Goal: Task Accomplishment & Management: Manage account settings

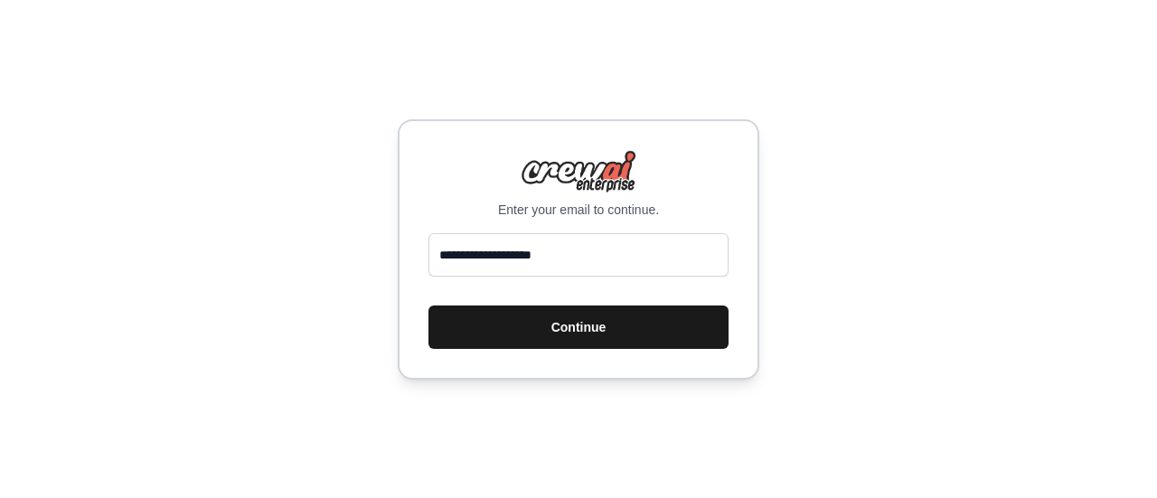
click at [537, 344] on button "Continue" at bounding box center [579, 327] width 300 height 43
click at [591, 325] on button "Continue" at bounding box center [579, 327] width 300 height 43
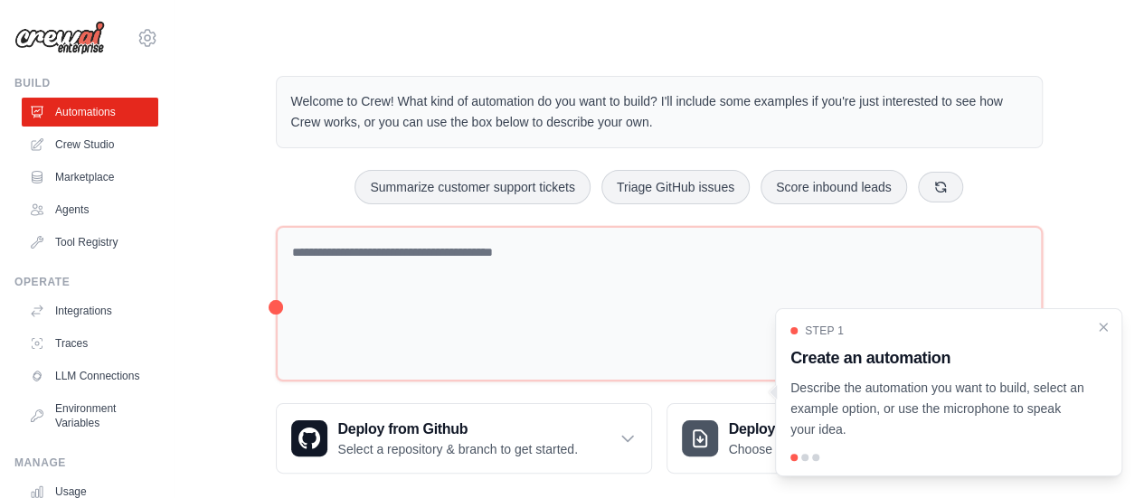
click at [157, 146] on div "[EMAIL_ADDRESS][DOMAIN_NAME] Settings Build Automations Crew Studio Marketplace" at bounding box center [87, 249] width 174 height 498
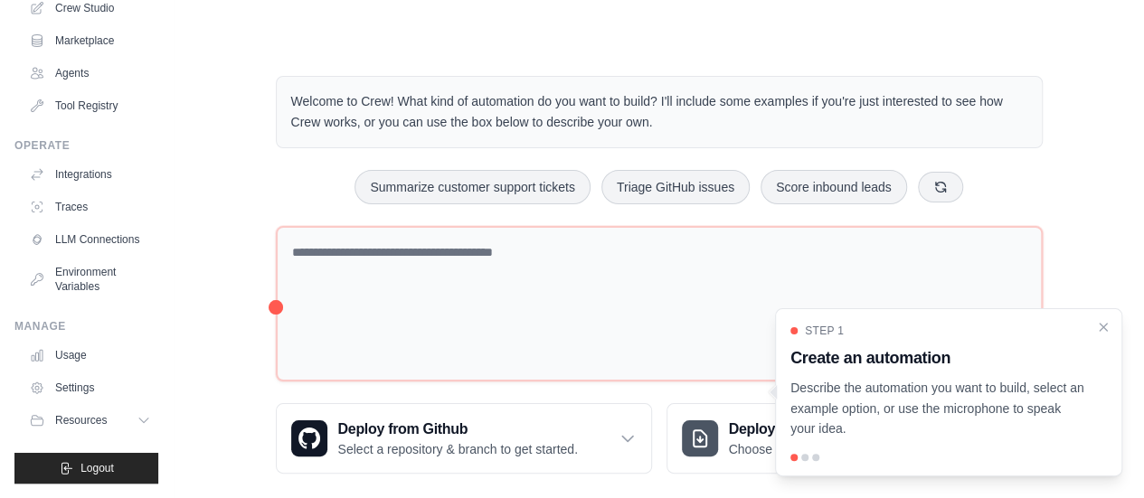
scroll to position [150, 0]
click at [94, 361] on link "Usage" at bounding box center [92, 355] width 137 height 29
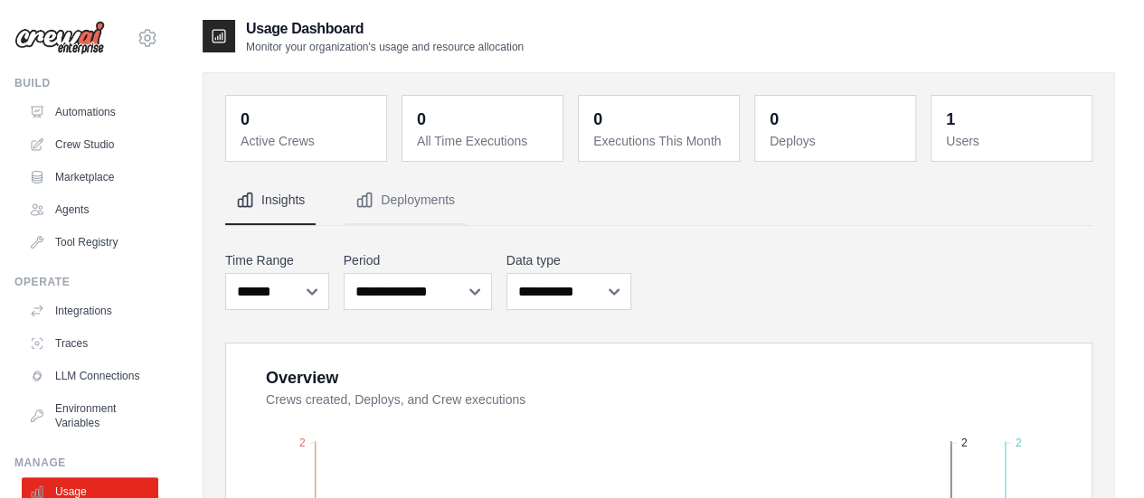
click at [760, 221] on nav "Insights Deployments" at bounding box center [658, 200] width 867 height 49
click at [400, 214] on button "Deployments" at bounding box center [404, 200] width 121 height 49
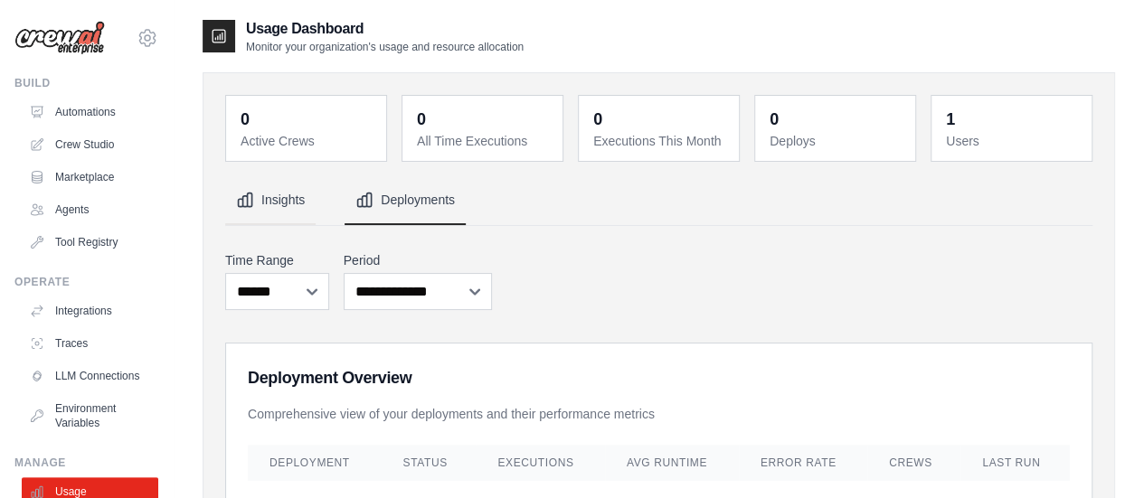
click at [311, 200] on button "Insights" at bounding box center [270, 200] width 90 height 49
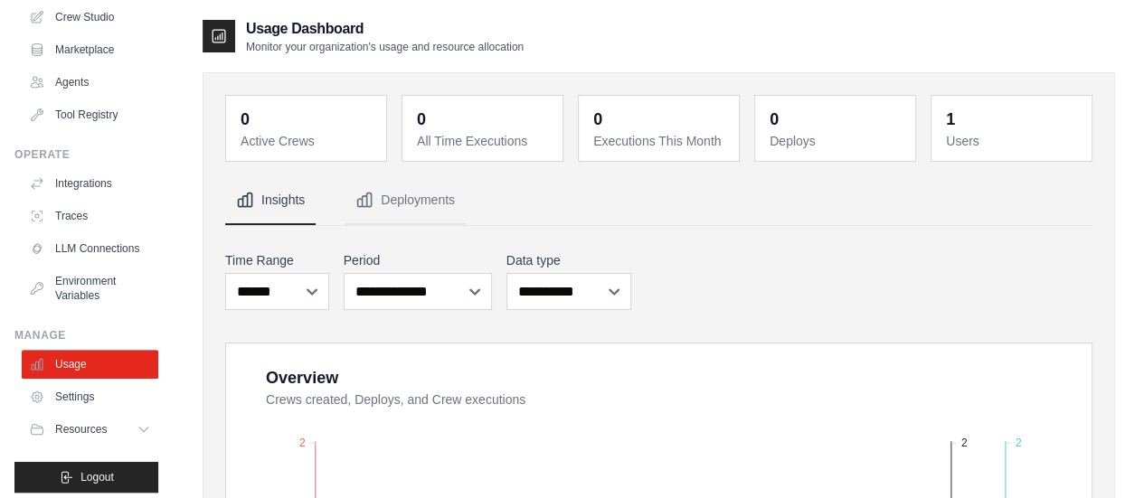
scroll to position [150, 0]
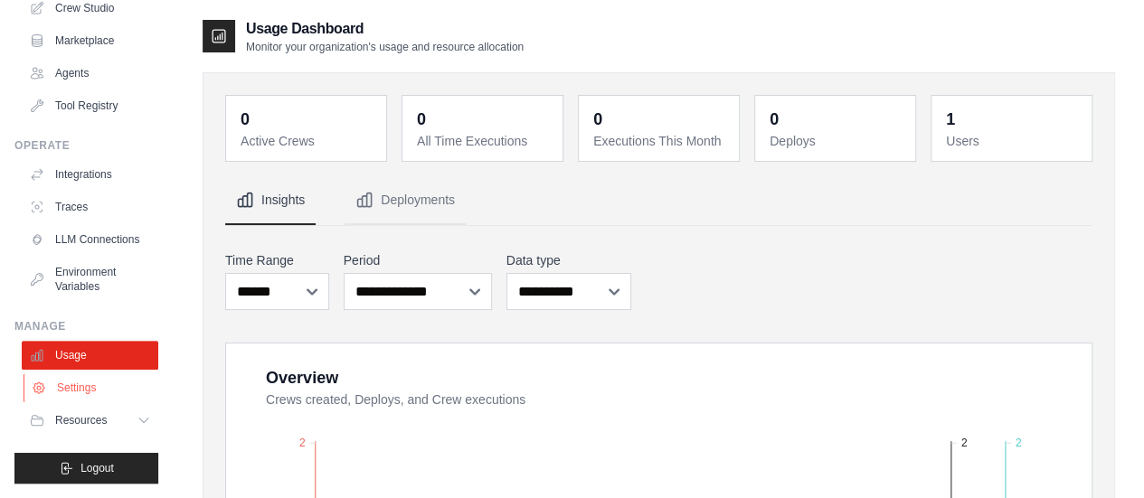
click at [93, 393] on link "Settings" at bounding box center [92, 387] width 137 height 29
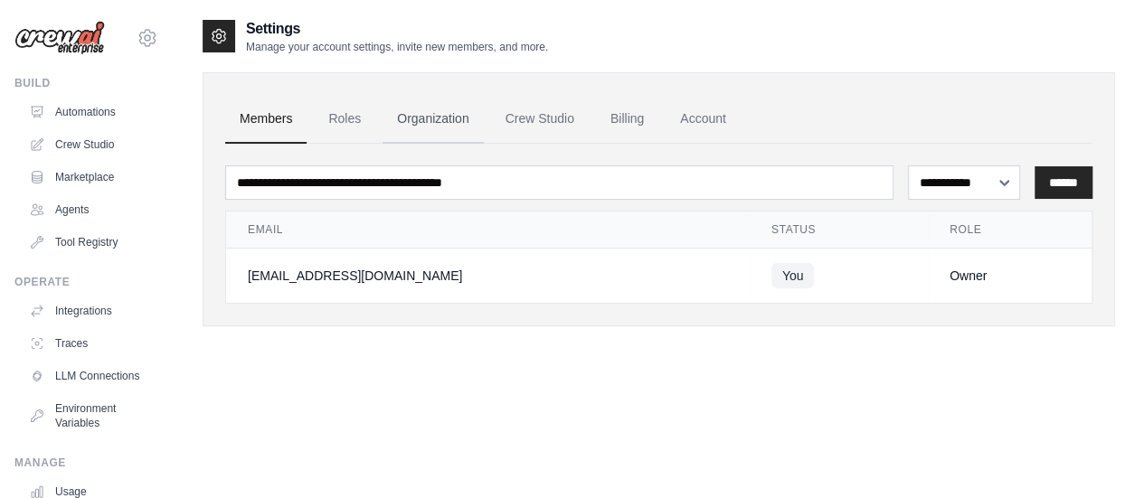
click at [483, 118] on link "Organization" at bounding box center [432, 119] width 100 height 49
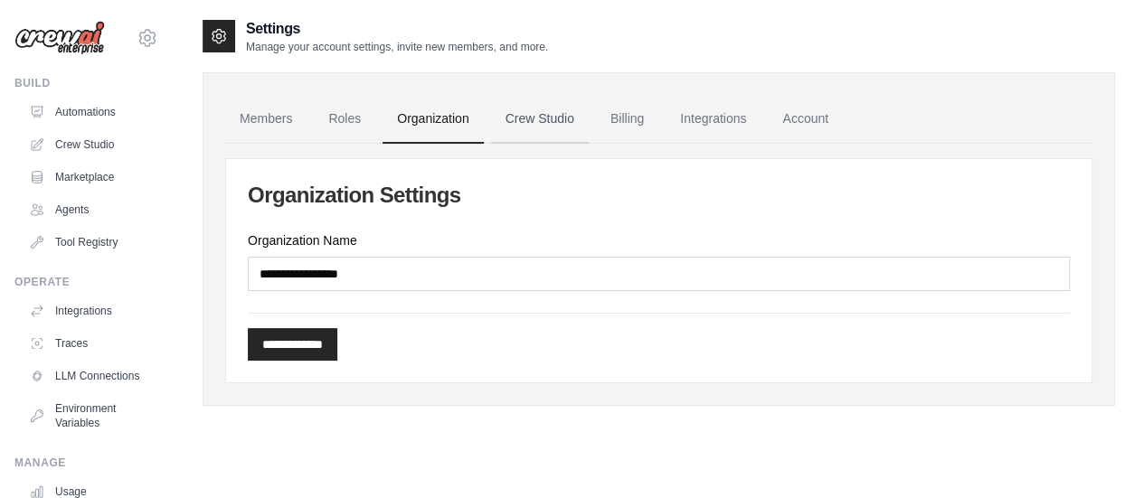
click at [582, 114] on link "Crew Studio" at bounding box center [540, 119] width 98 height 49
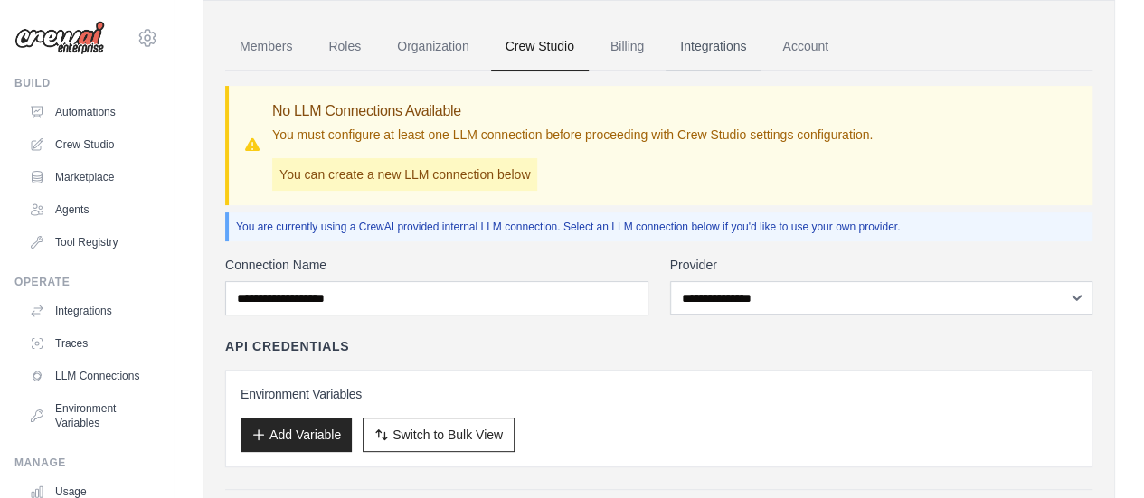
scroll to position [36, 0]
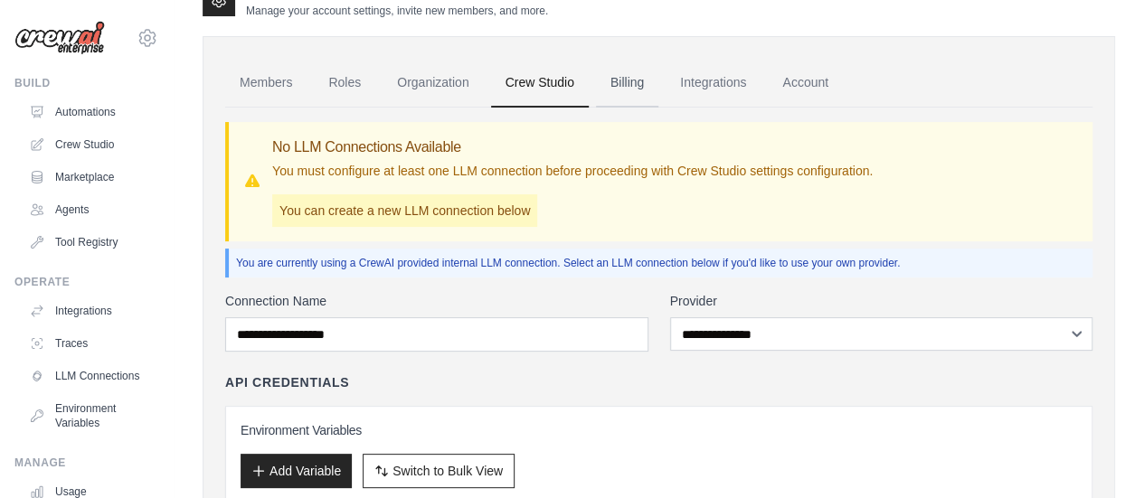
click at [653, 86] on link "Billing" at bounding box center [627, 83] width 62 height 49
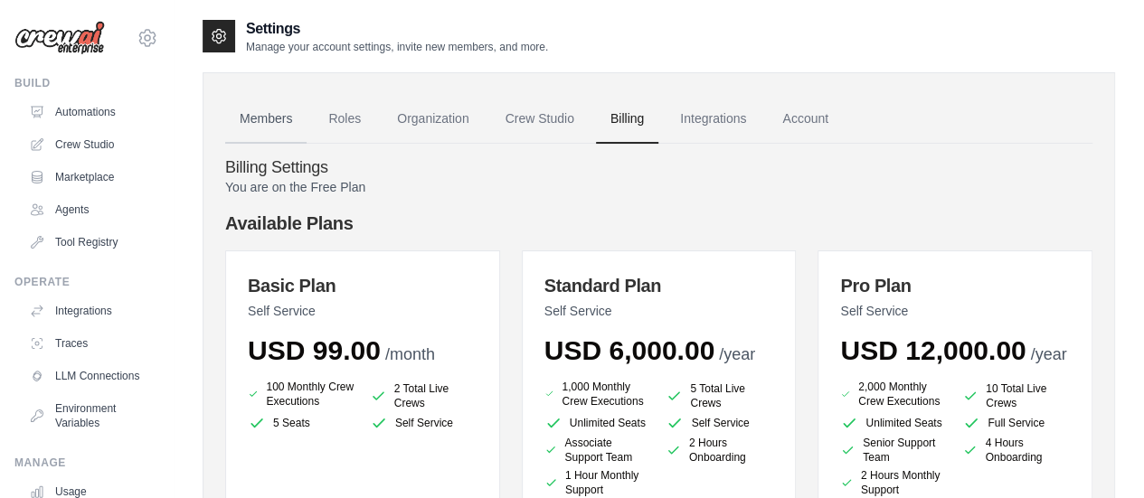
click at [281, 109] on link "Members" at bounding box center [265, 119] width 81 height 49
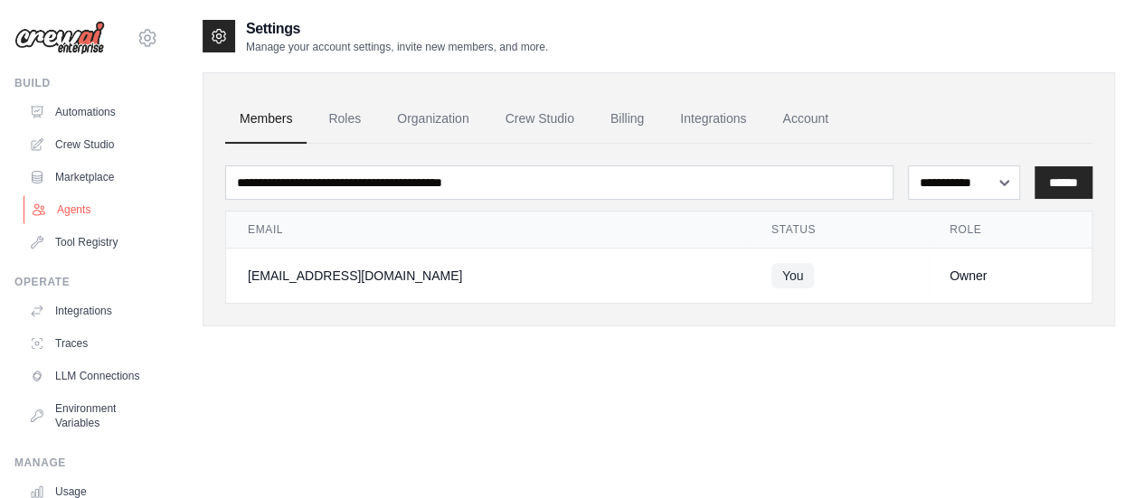
click at [77, 203] on link "Agents" at bounding box center [92, 209] width 137 height 29
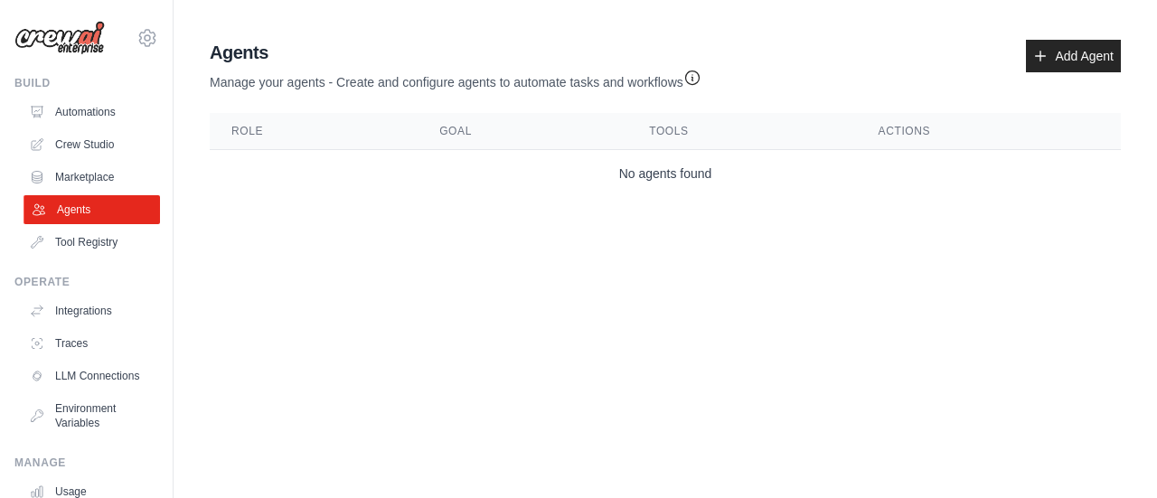
click at [56, 197] on link "Agents" at bounding box center [92, 209] width 137 height 29
click at [65, 184] on link "Marketplace" at bounding box center [90, 177] width 137 height 29
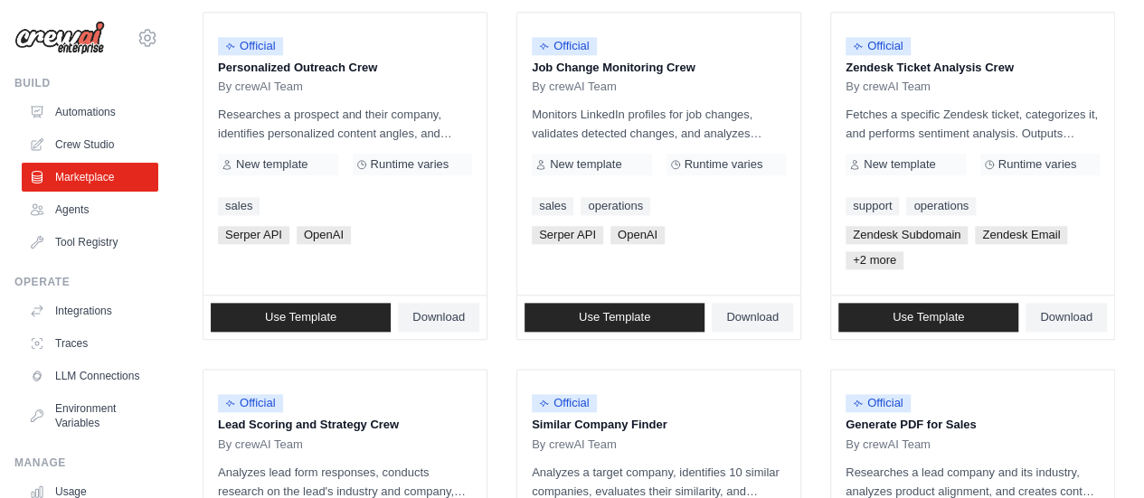
scroll to position [976, 0]
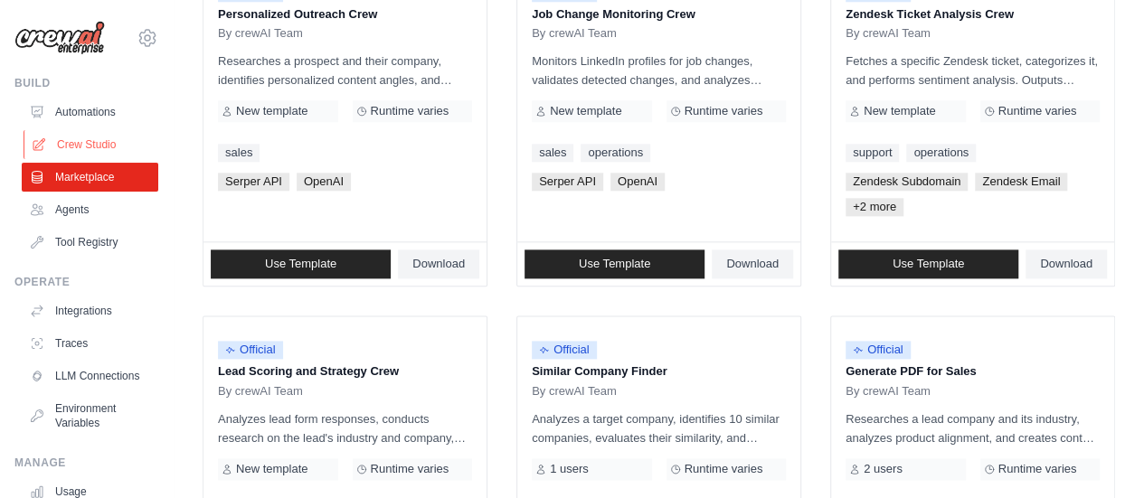
click at [92, 151] on link "Crew Studio" at bounding box center [92, 144] width 137 height 29
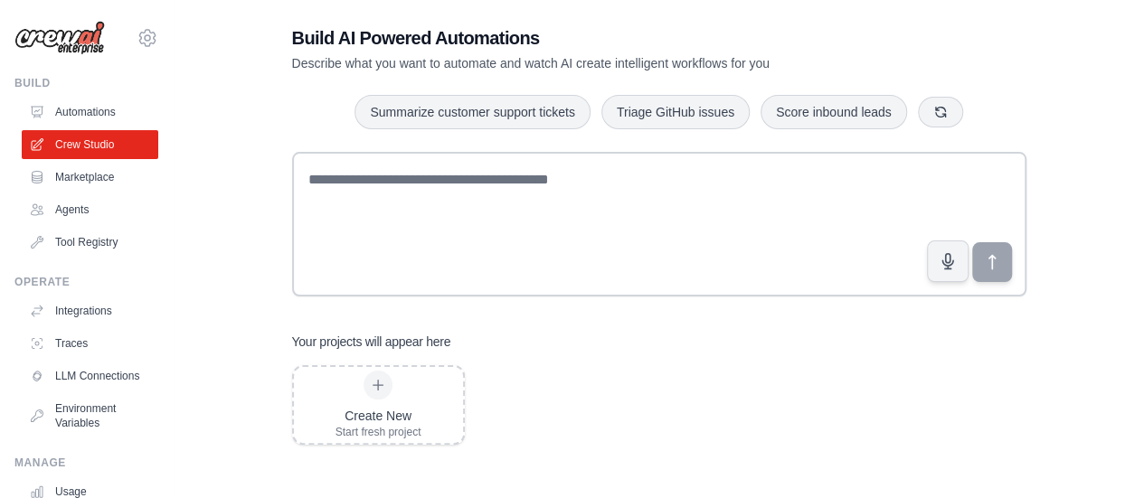
scroll to position [36, 0]
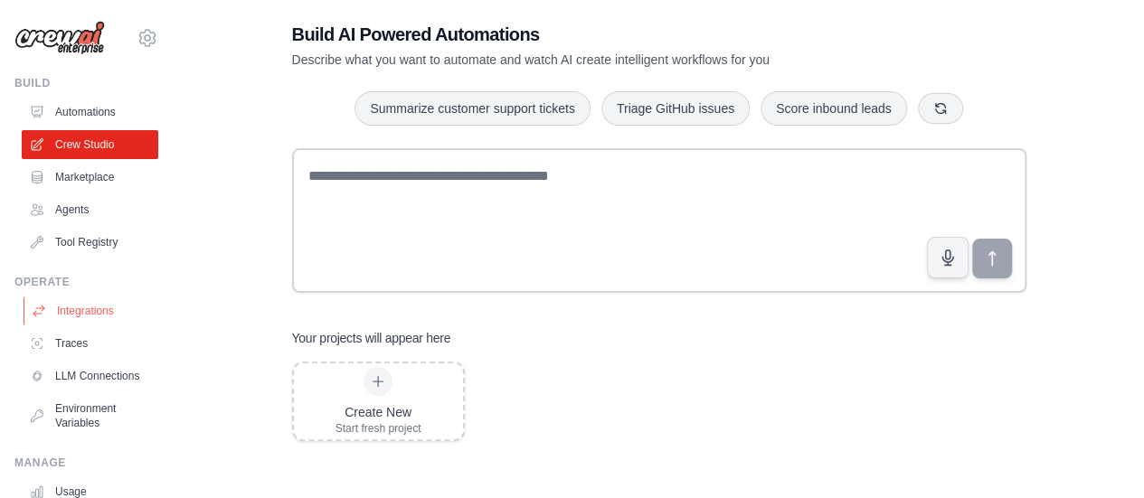
click at [91, 306] on link "Integrations" at bounding box center [92, 311] width 137 height 29
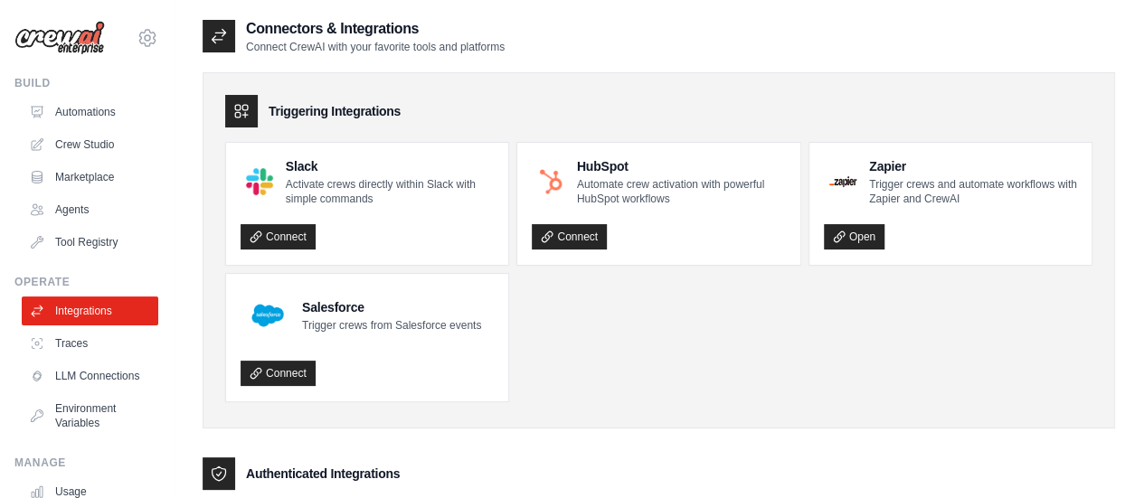
click at [783, 337] on ul "Slack Activate crews directly within Slack with simple commands Connect HubSpot…" at bounding box center [658, 272] width 867 height 260
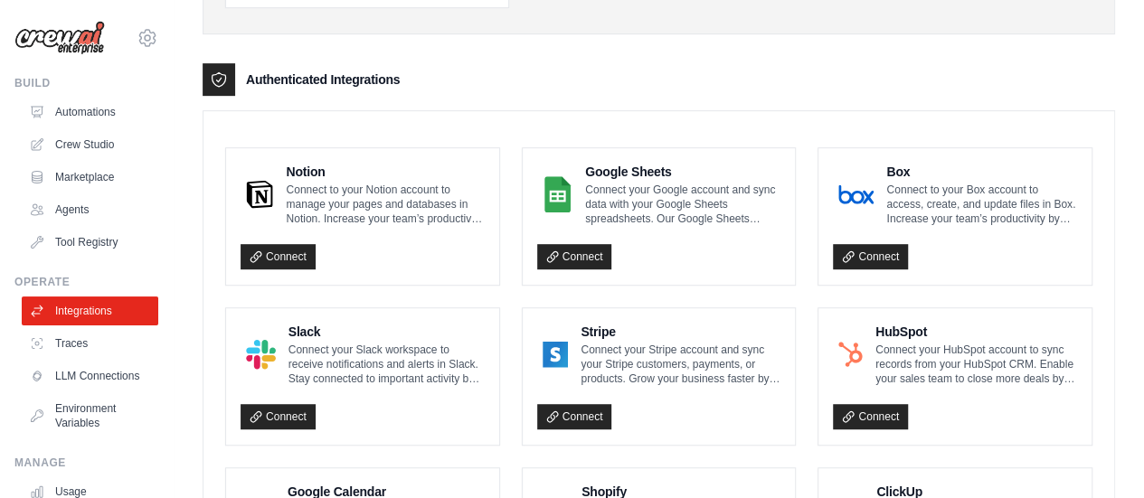
scroll to position [398, 0]
